Goal: Information Seeking & Learning: Check status

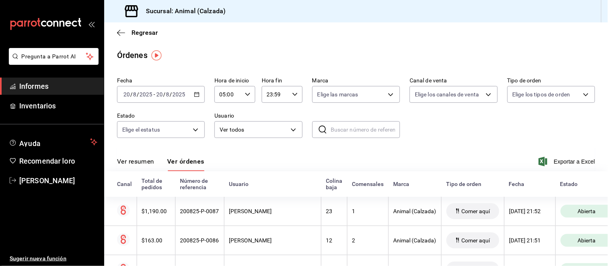
click at [138, 159] on font "Ver resumen" at bounding box center [135, 162] width 37 height 8
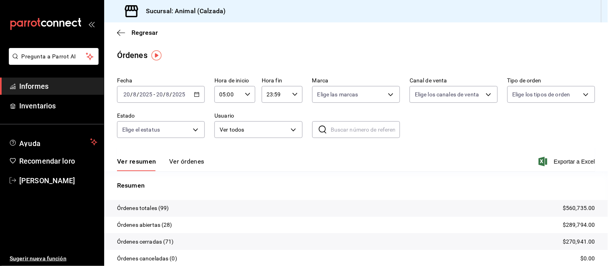
click at [185, 159] on font "Ver órdenes" at bounding box center [186, 162] width 35 height 8
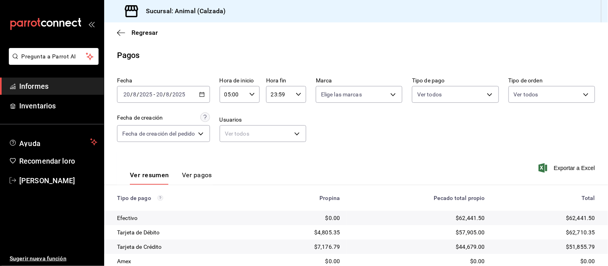
scroll to position [87, 0]
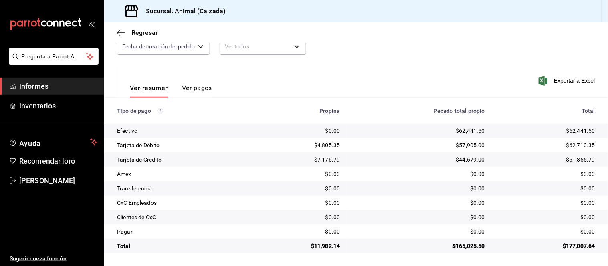
click at [202, 87] on font "Ver pagos" at bounding box center [197, 88] width 30 height 8
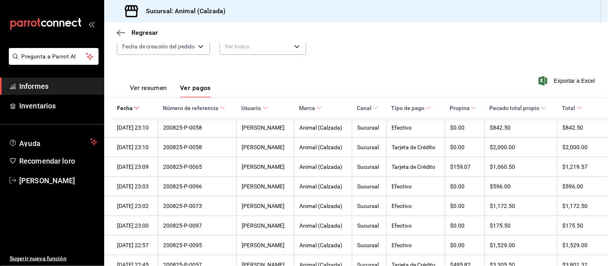
click at [163, 89] on font "Ver resumen" at bounding box center [148, 88] width 37 height 8
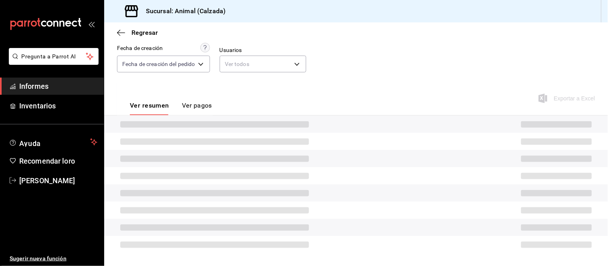
scroll to position [87, 0]
